Goal: Task Accomplishment & Management: Use online tool/utility

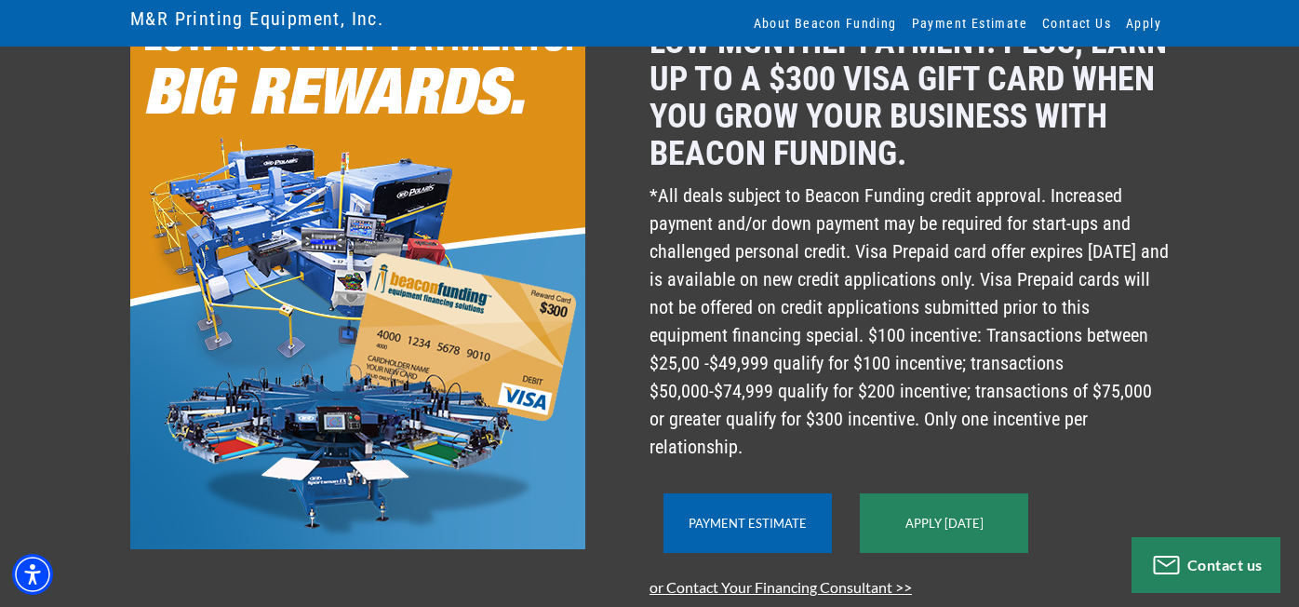
scroll to position [93, 0]
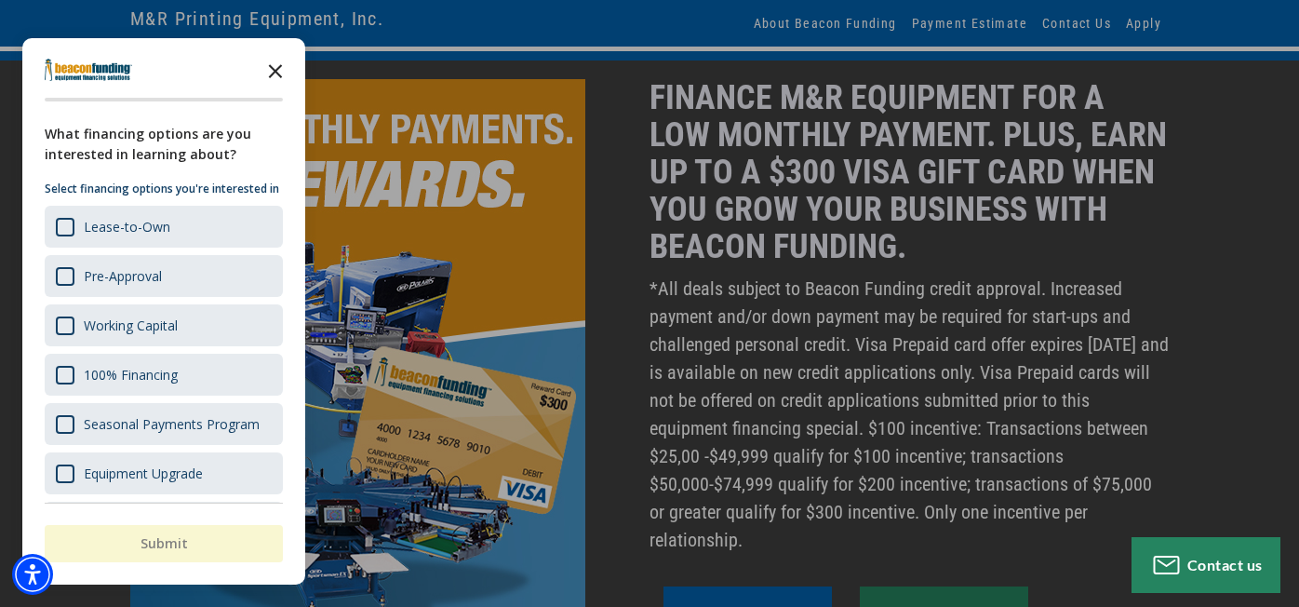
click at [275, 64] on icon "Close the survey" at bounding box center [275, 69] width 37 height 37
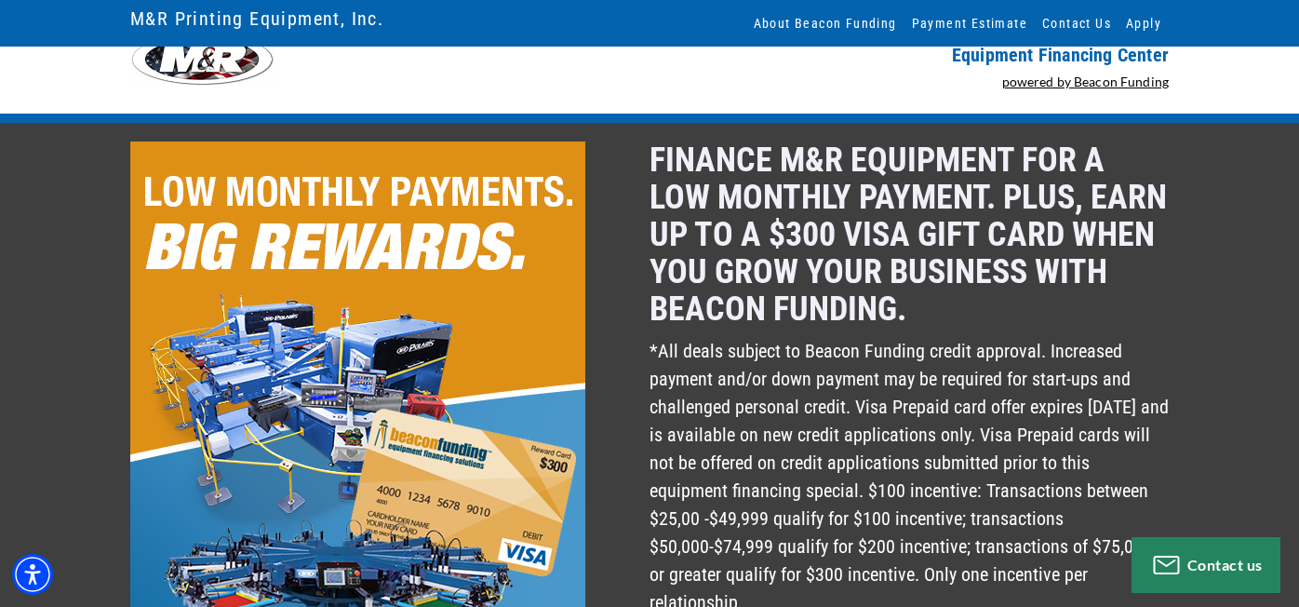
scroll to position [0, 0]
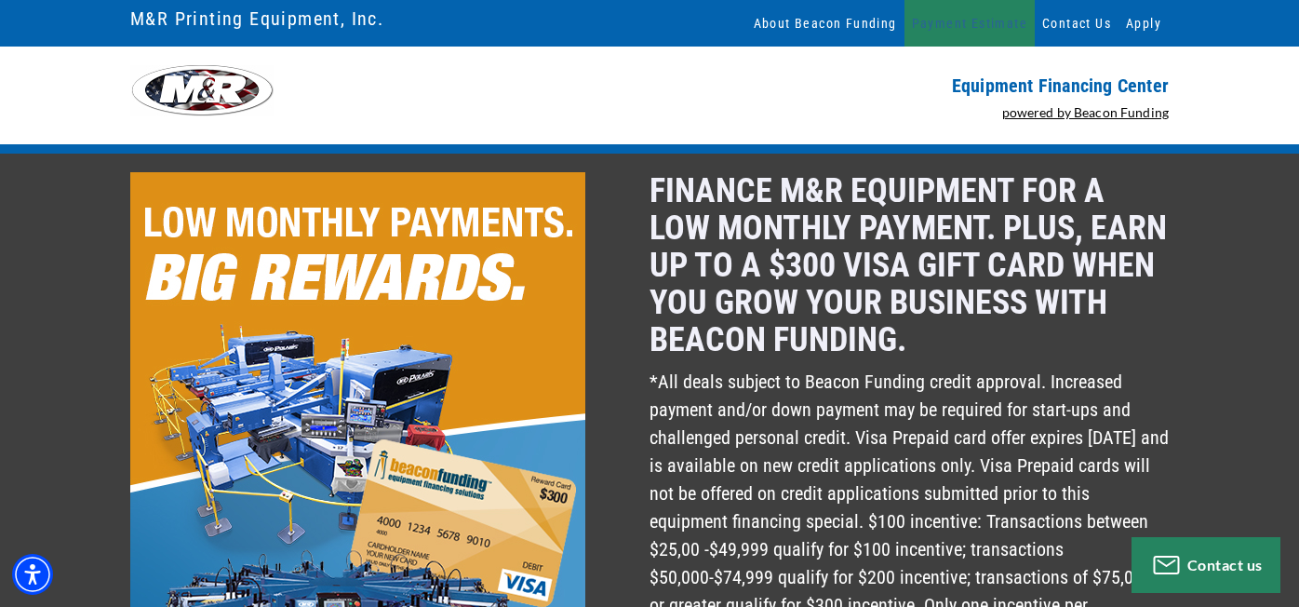
click at [1035, 24] on link "Payment Estimate" at bounding box center [969, 23] width 130 height 47
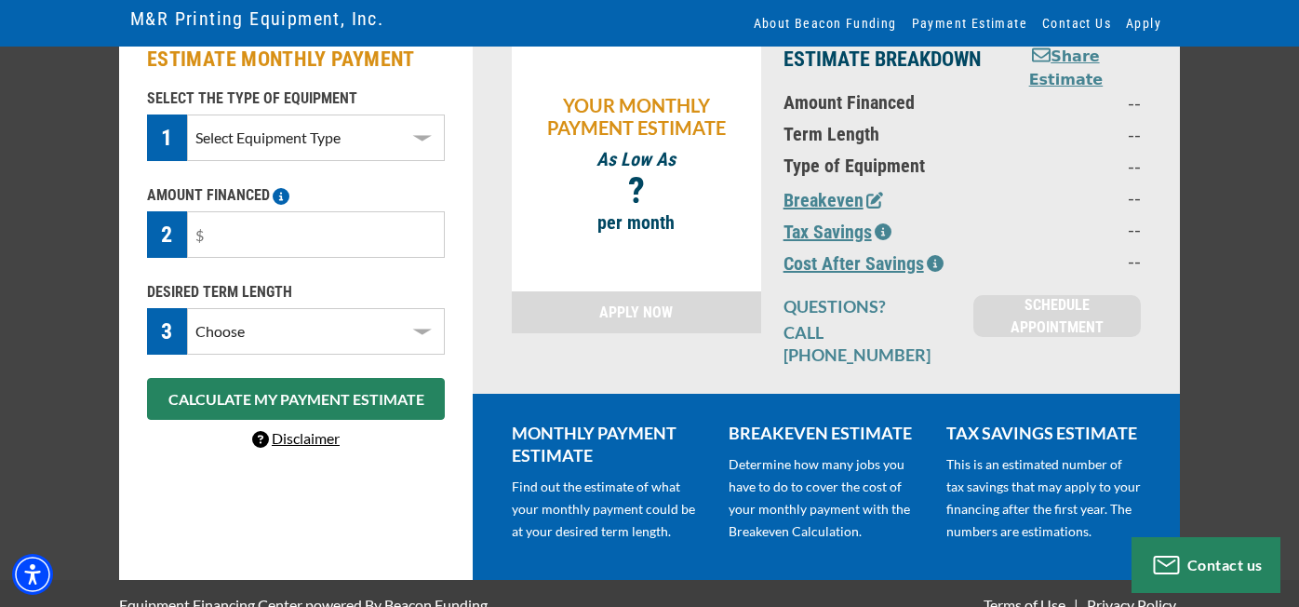
scroll to position [43, 0]
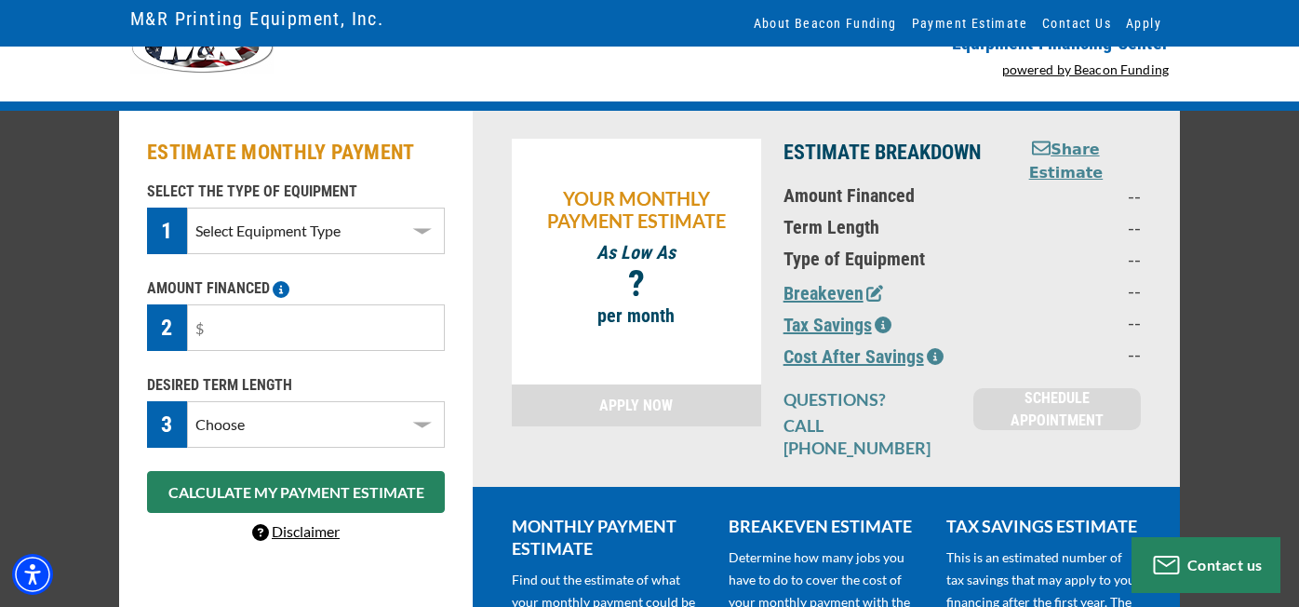
click at [383, 231] on select "Select Equipment Type DTG T-Shirt Printing Graphic Screen Printing Equipment Sc…" at bounding box center [316, 230] width 258 height 47
select select "2"
click at [187, 207] on select "Select Equipment Type DTG T-Shirt Printing Graphic Screen Printing Equipment Sc…" at bounding box center [316, 230] width 258 height 47
click at [223, 336] on input "text" at bounding box center [316, 327] width 258 height 47
type input "$120,000"
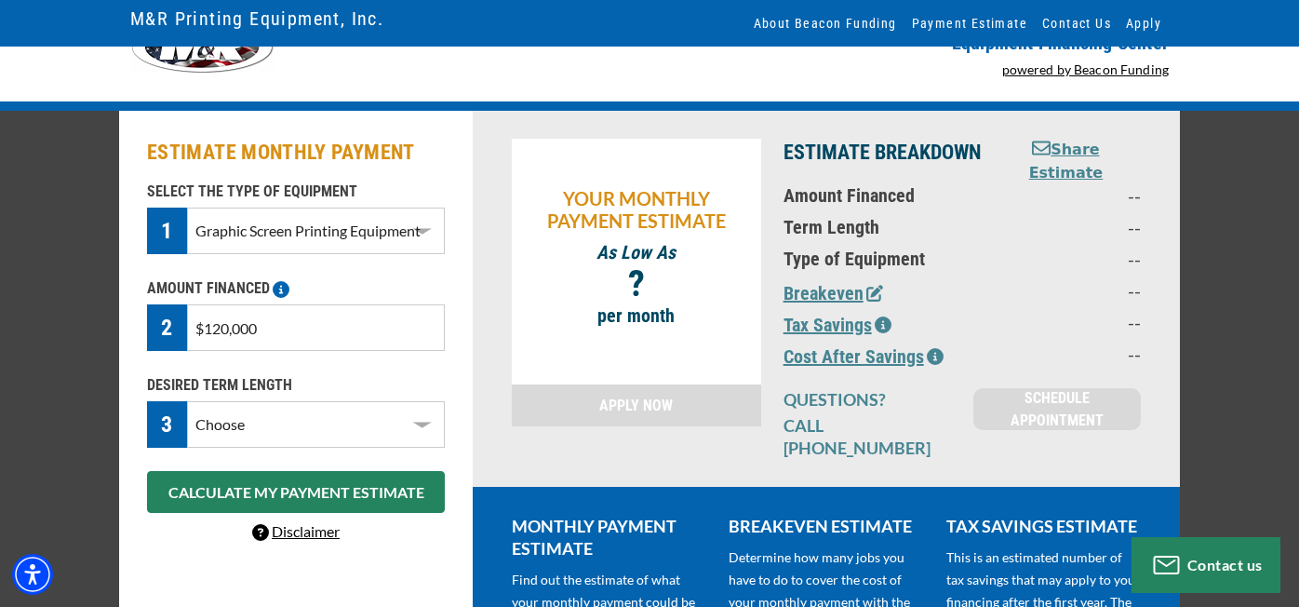
click at [238, 425] on select "Choose 36 Months 48 Months 60 Months" at bounding box center [316, 424] width 258 height 47
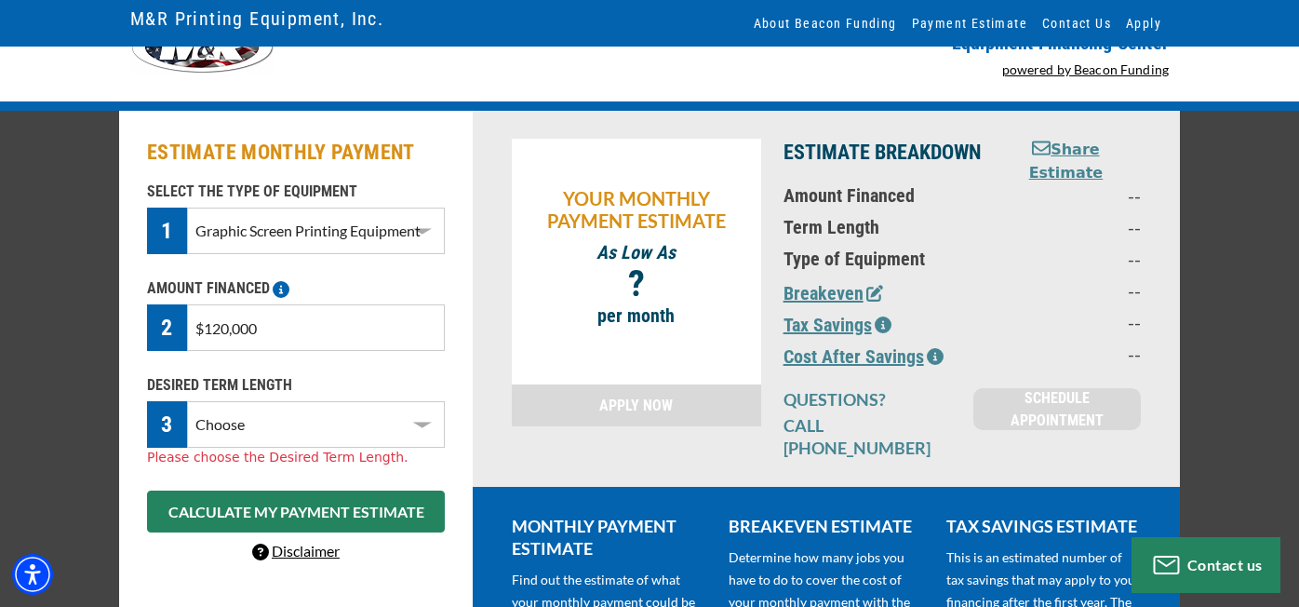
select select "72"
click at [187, 401] on select "Choose 36 Months 48 Months 60 Months 72 Months" at bounding box center [316, 424] width 258 height 47
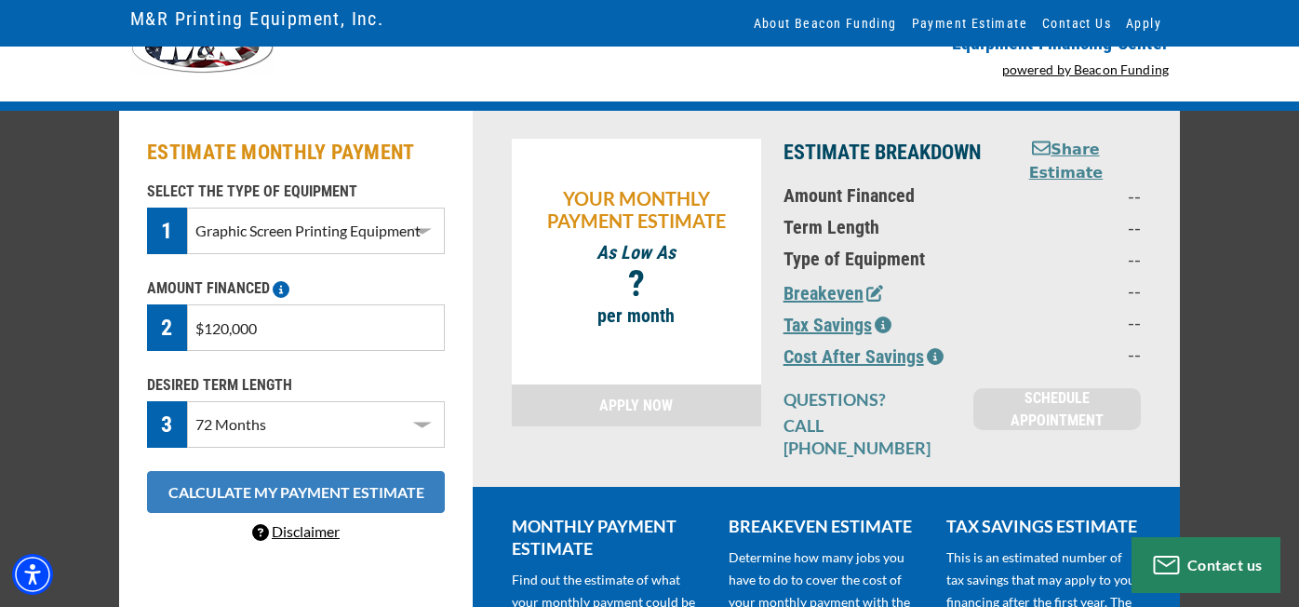
click at [240, 496] on button "CALCULATE MY PAYMENT ESTIMATE" at bounding box center [296, 492] width 298 height 42
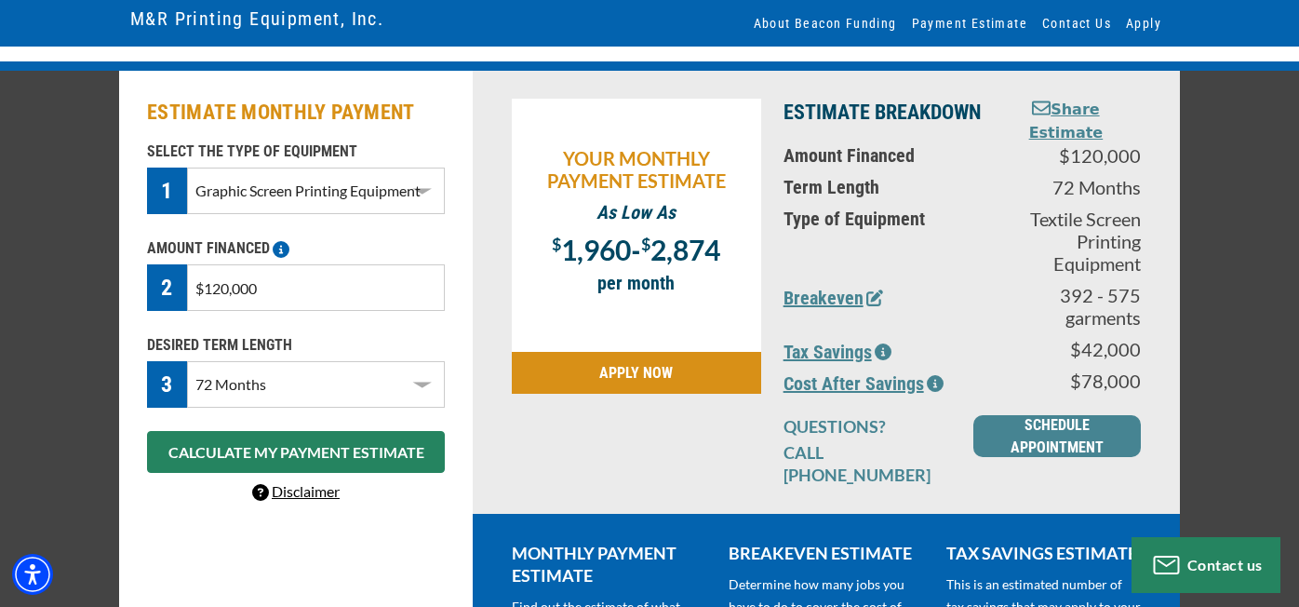
scroll to position [154, 0]
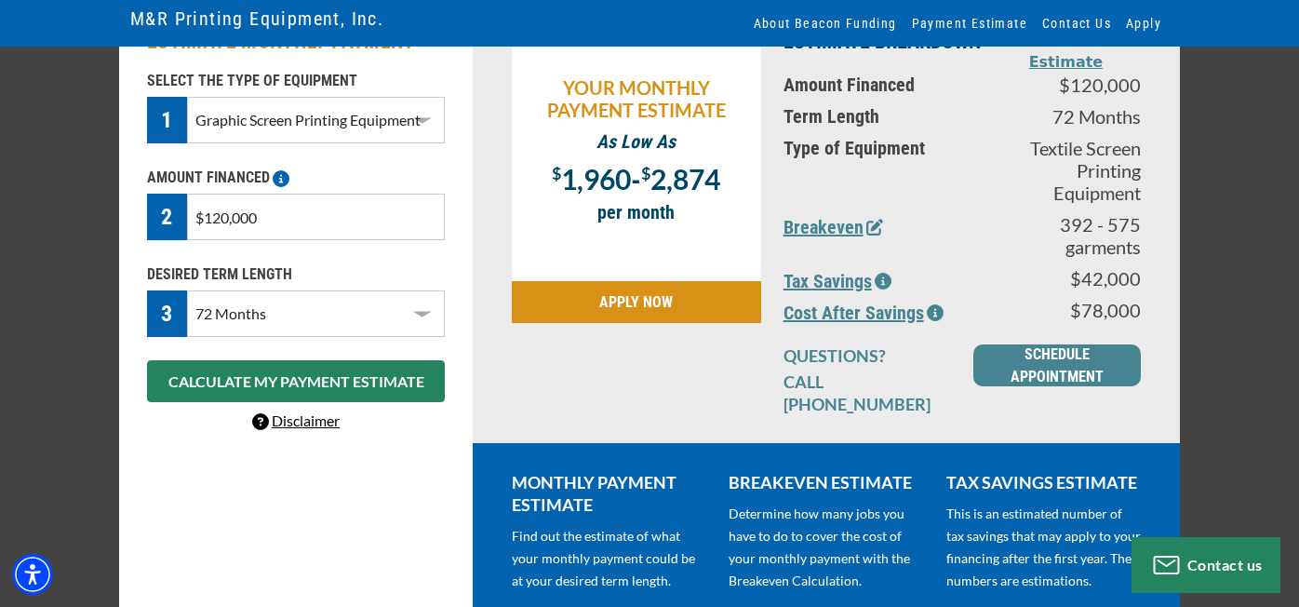
click at [883, 219] on icon "button" at bounding box center [874, 227] width 17 height 17
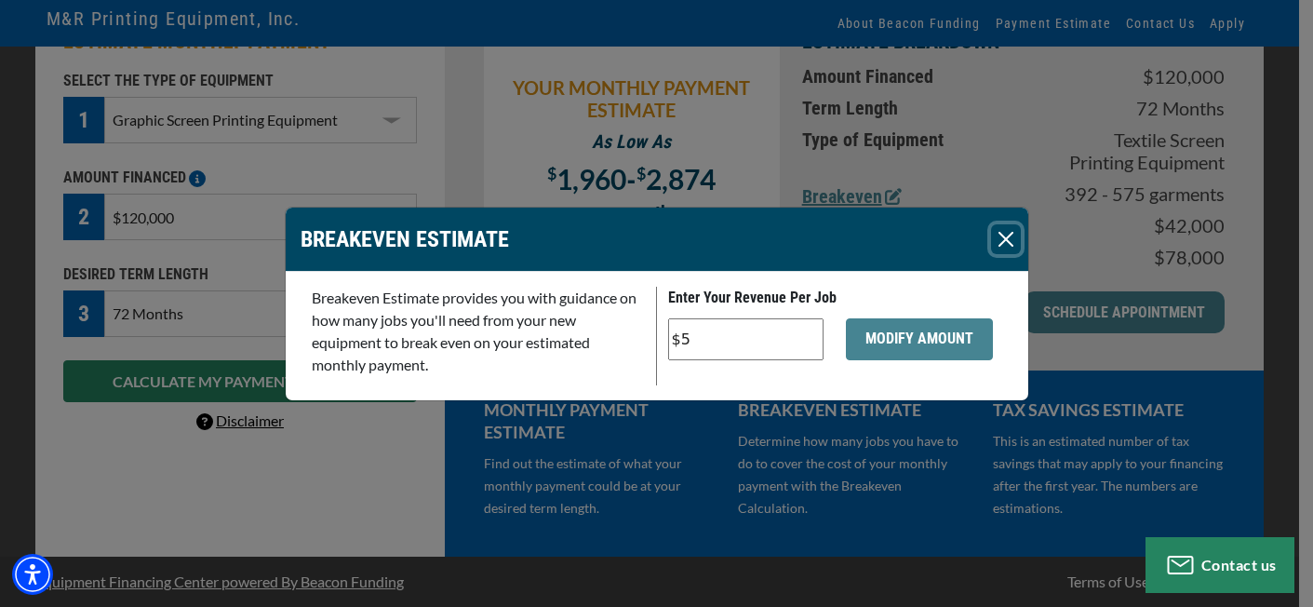
click at [1005, 242] on button "Close" at bounding box center [1006, 239] width 30 height 30
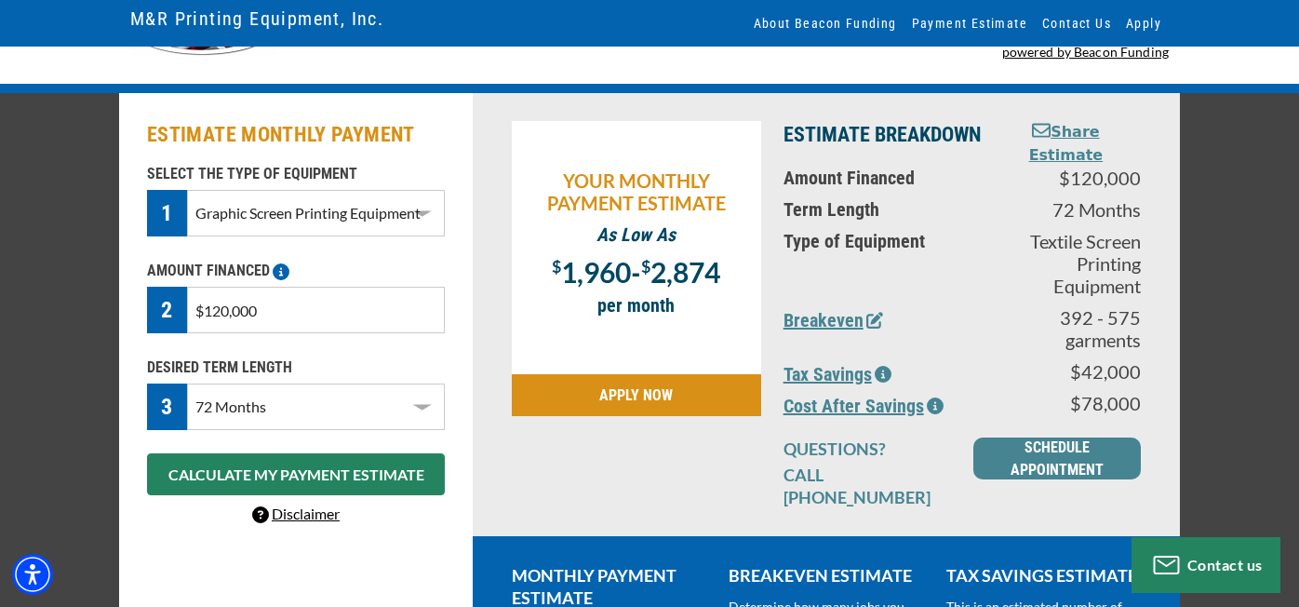
scroll to position [93, 0]
